Goal: Task Accomplishment & Management: Manage account settings

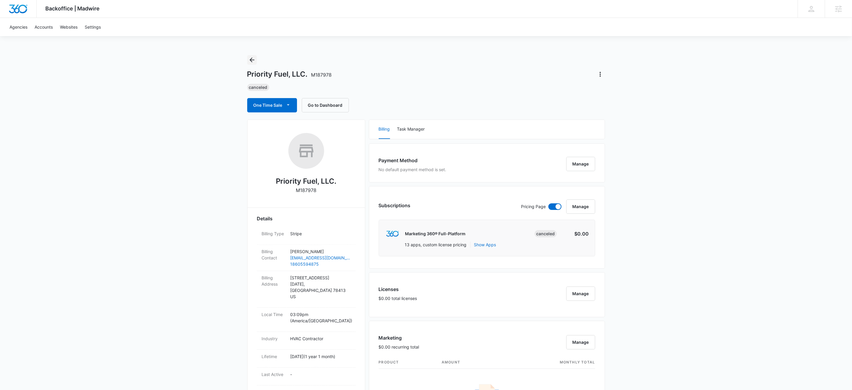
click at [251, 60] on icon "Back" at bounding box center [252, 60] width 5 height 5
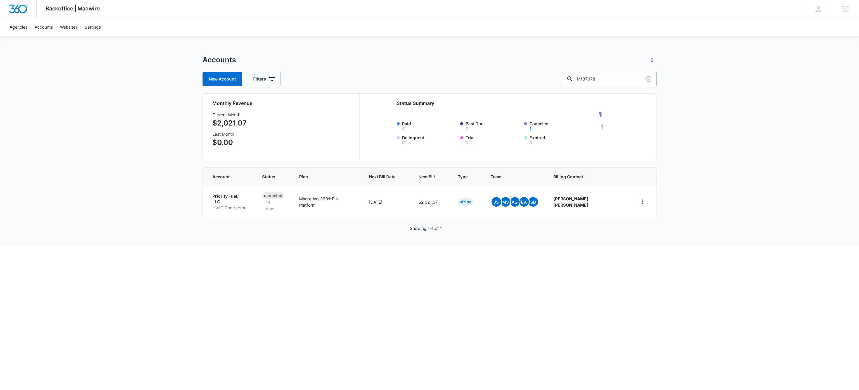
click at [610, 77] on input "M187978" at bounding box center [609, 79] width 95 height 14
type input "m177666"
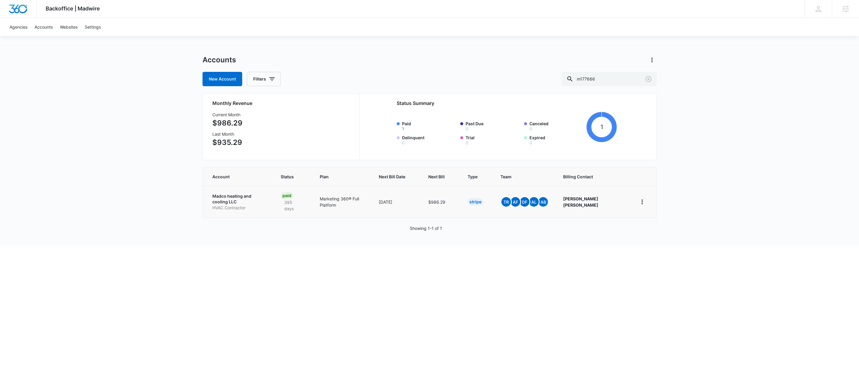
click at [264, 197] on p "Madco heating and cooling LLC" at bounding box center [239, 199] width 54 height 12
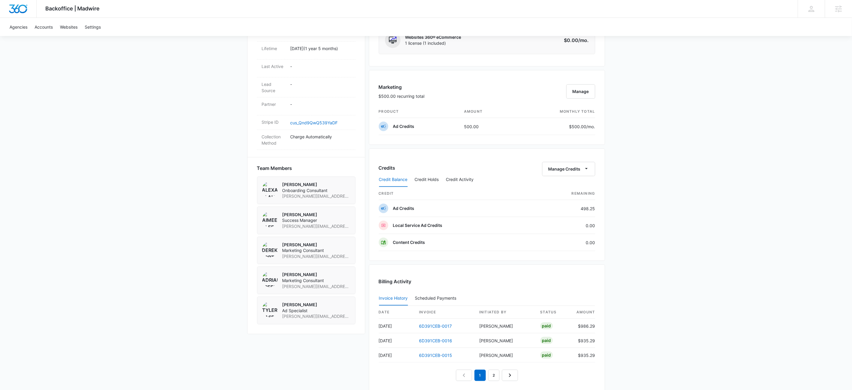
scroll to position [245, 0]
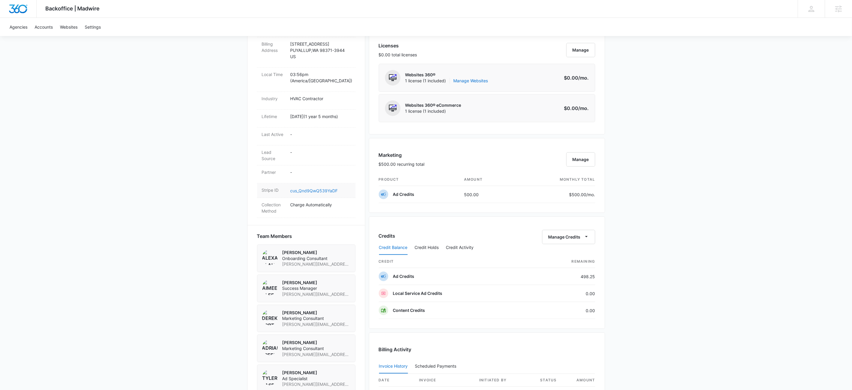
click at [318, 191] on link "cus_Qnd9QwQ539YaDF" at bounding box center [314, 190] width 47 height 5
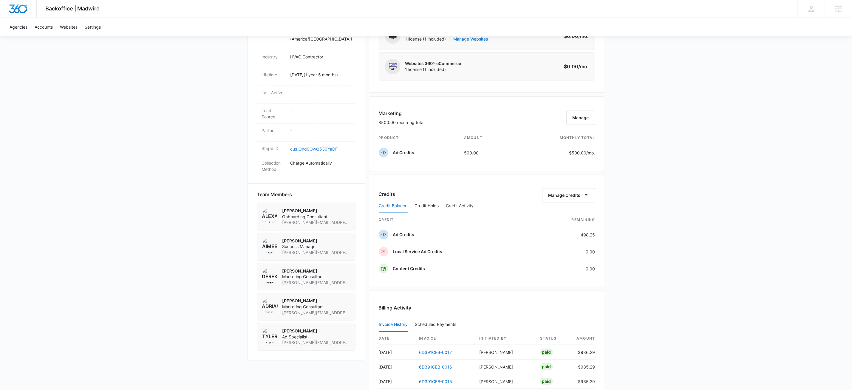
scroll to position [362, 0]
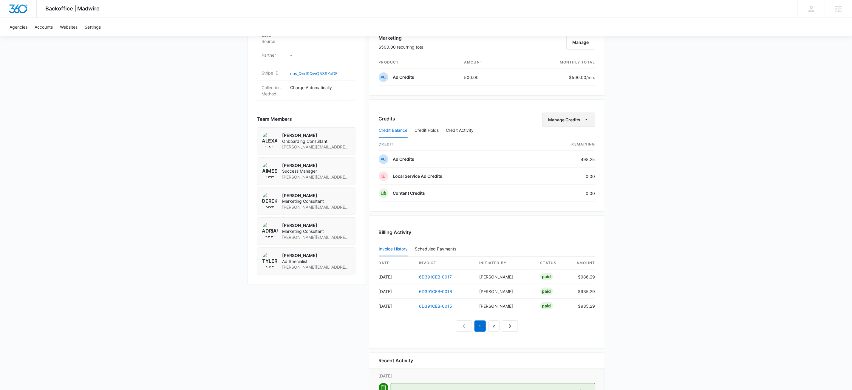
click at [585, 123] on icon "button" at bounding box center [586, 119] width 6 height 6
click at [577, 152] on div "Withdraw Credits" at bounding box center [577, 151] width 56 height 4
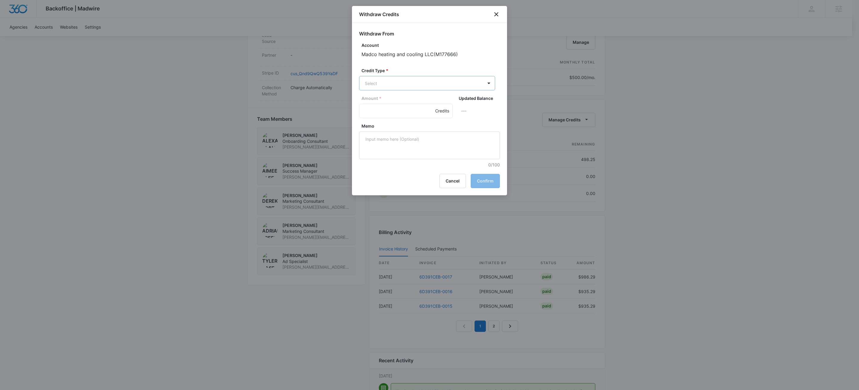
click at [407, 82] on body "Backoffice | Madwire Apps Settings KW Kait Weagraff [EMAIL_ADDRESS][PERSON_NAME…" at bounding box center [429, 41] width 859 height 807
click at [399, 104] on p "Ad Credits (498.25 Credits)" at bounding box center [408, 106] width 54 height 6
click at [382, 115] on input "Amount *" at bounding box center [406, 111] width 94 height 14
type input "500"
paste textarea "6D391CEB-0017"
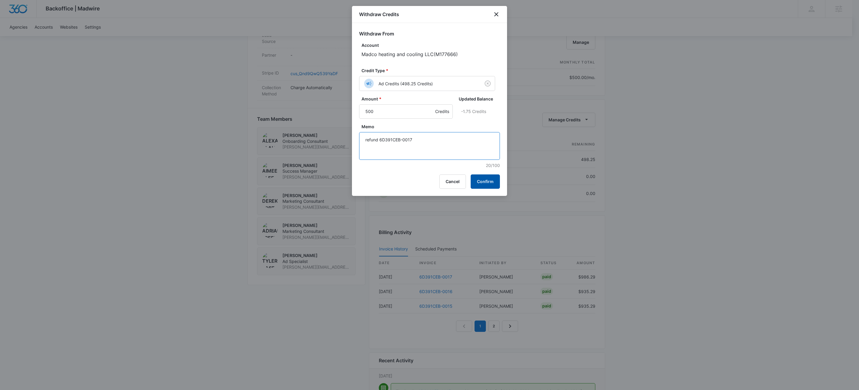
type textarea "refund 6D391CEB-0017"
click at [492, 181] on button "Confirm" at bounding box center [485, 181] width 29 height 14
